Goal: Use online tool/utility: Use online tool/utility

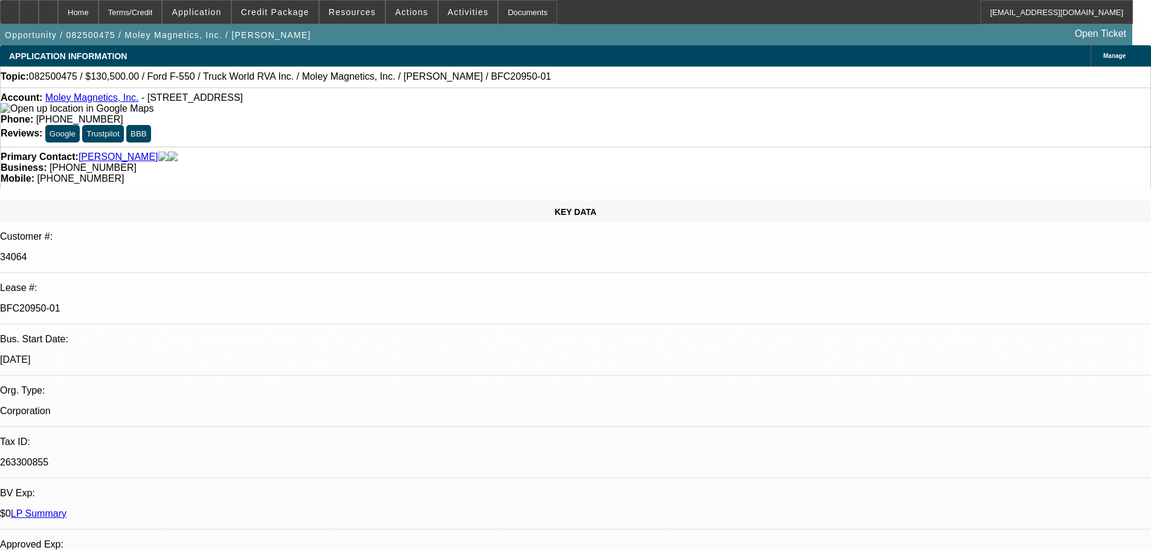
select select "0.1"
select select "0"
select select "6"
select select "0.1"
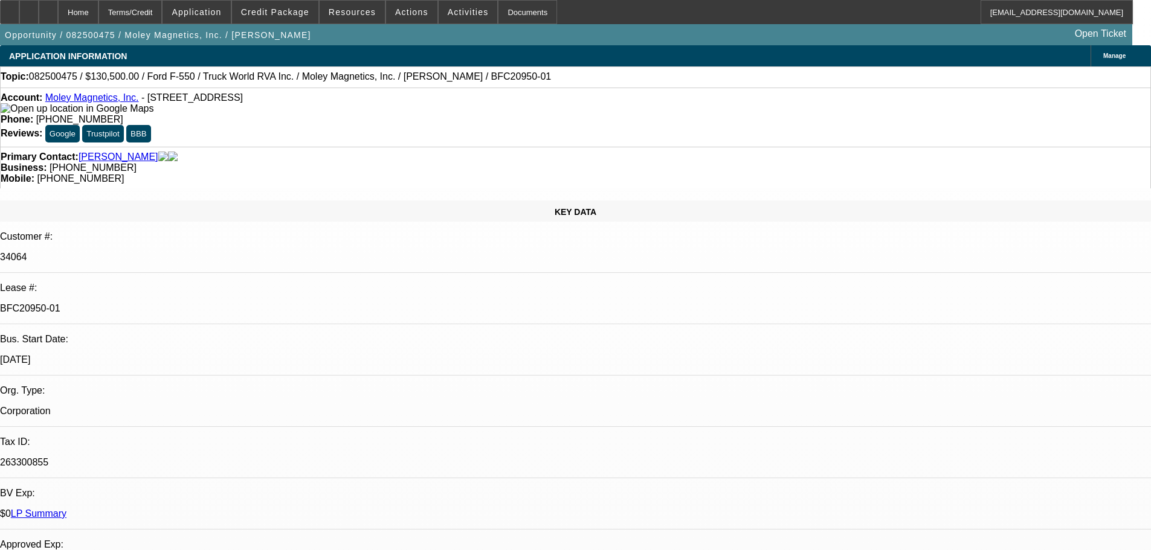
select select "0"
select select "6"
select select "0"
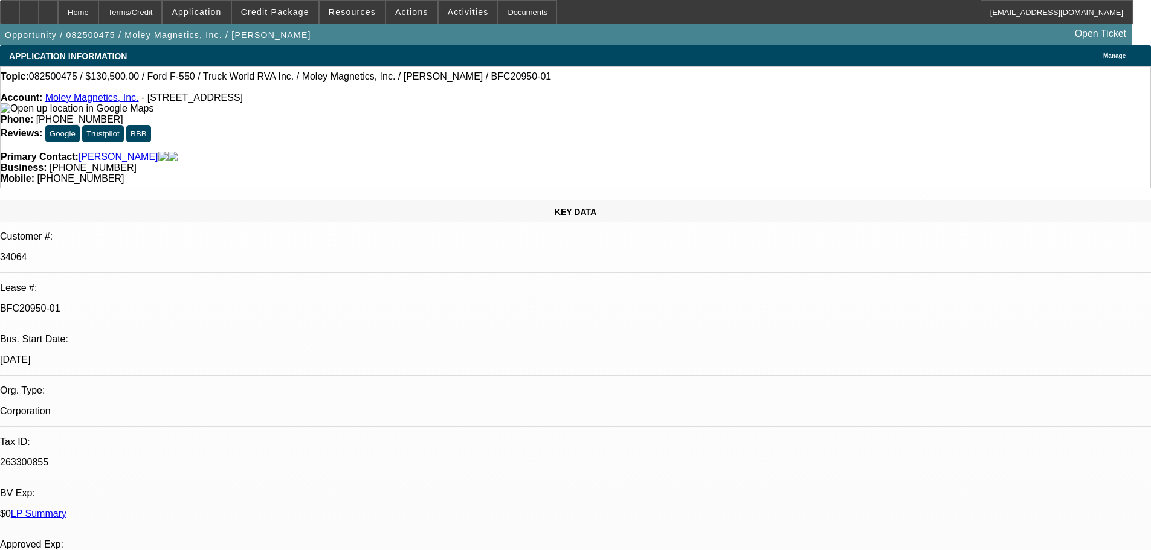
select select "0"
select select "6"
select select "0"
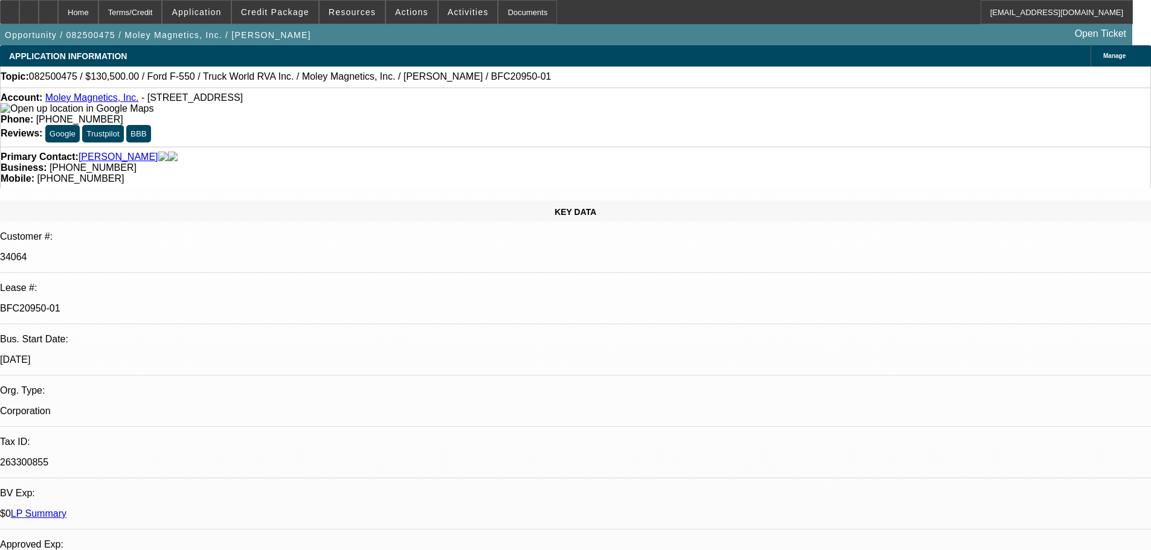
select select "6"
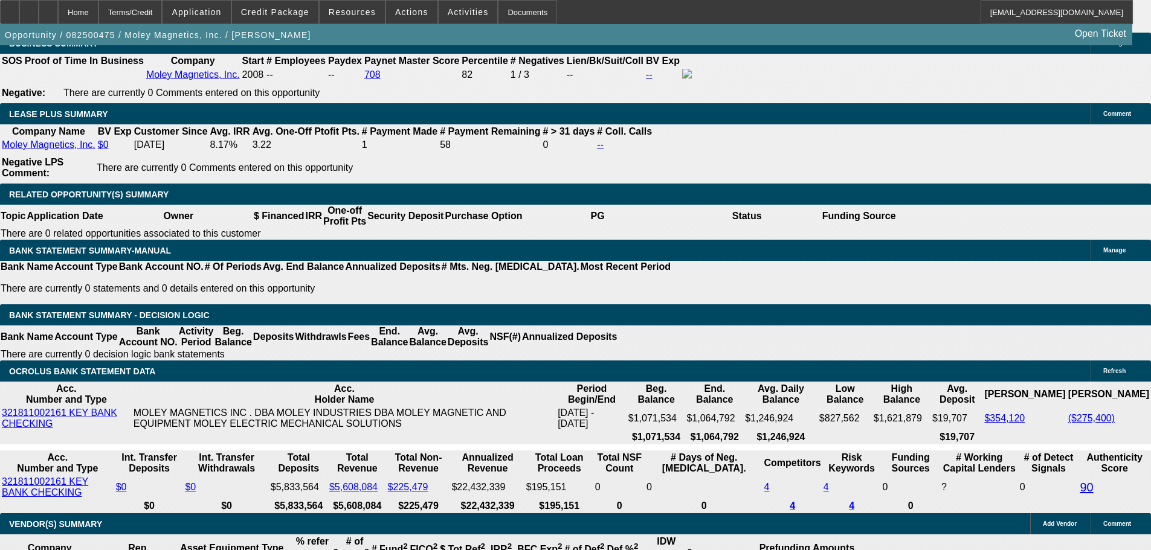
scroll to position [2054, 0]
